Goal: Transaction & Acquisition: Subscribe to service/newsletter

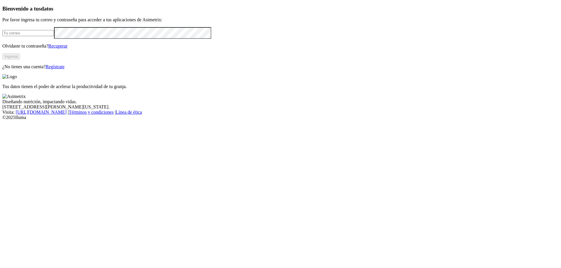
click at [115, 39] on div at bounding box center [280, 32] width 556 height 11
click at [54, 36] on input "email" at bounding box center [28, 33] width 52 height 6
type input "[EMAIL_ADDRESS][DOMAIN_NAME]"
drag, startPoint x: 62, startPoint y: 83, endPoint x: 38, endPoint y: 81, distance: 24.0
click at [38, 36] on input "[EMAIL_ADDRESS][DOMAIN_NAME]" at bounding box center [28, 33] width 52 height 6
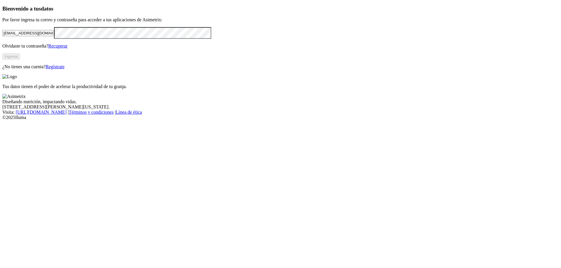
drag, startPoint x: 56, startPoint y: 81, endPoint x: 36, endPoint y: 85, distance: 20.7
click at [36, 36] on input "[EMAIL_ADDRESS][DOMAIN_NAME]" at bounding box center [28, 33] width 52 height 6
click at [20, 60] on button "Ingresa" at bounding box center [11, 56] width 18 height 6
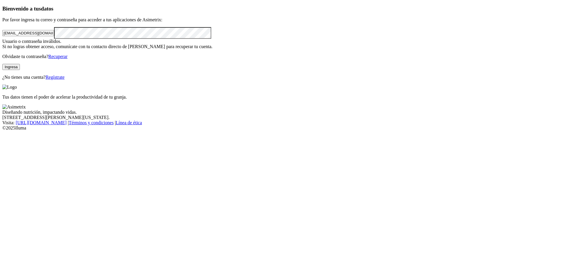
click at [20, 70] on button "Ingresa" at bounding box center [11, 67] width 18 height 6
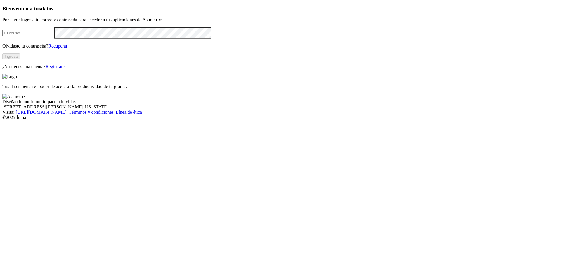
click at [65, 69] on link "Regístrate" at bounding box center [55, 66] width 19 height 5
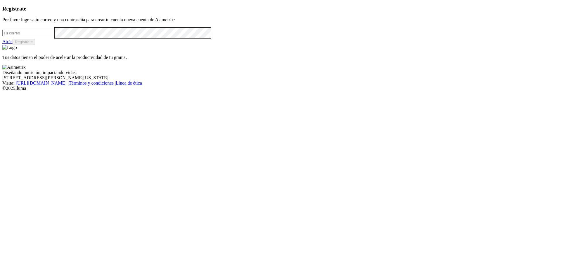
click at [54, 36] on input "email" at bounding box center [28, 33] width 52 height 6
paste input "[EMAIL_ADDRESS][DOMAIN_NAME]"
type input "[EMAIL_ADDRESS][DOMAIN_NAME]"
drag, startPoint x: 54, startPoint y: 80, endPoint x: 33, endPoint y: 83, distance: 21.8
click at [33, 45] on div "Registrate Por favor ingresa tu correo y una contraseña para crear tu cuenta nu…" at bounding box center [280, 25] width 556 height 39
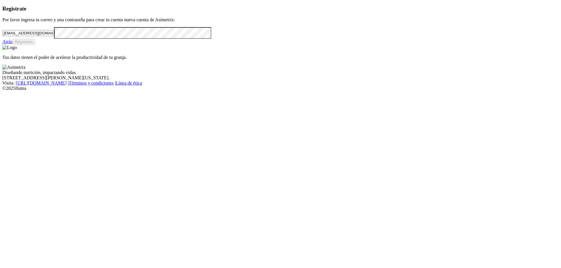
click at [33, 45] on div "Registrate Por favor ingresa tu correo y una contraseña para crear tu cuenta nu…" at bounding box center [280, 25] width 556 height 39
drag, startPoint x: 37, startPoint y: 82, endPoint x: 57, endPoint y: 81, distance: 19.3
click at [54, 36] on input "[EMAIL_ADDRESS][DOMAIN_NAME]" at bounding box center [28, 33] width 52 height 6
click at [35, 45] on button "Regístrate" at bounding box center [24, 42] width 23 height 6
